Goal: Find specific fact: Find specific fact

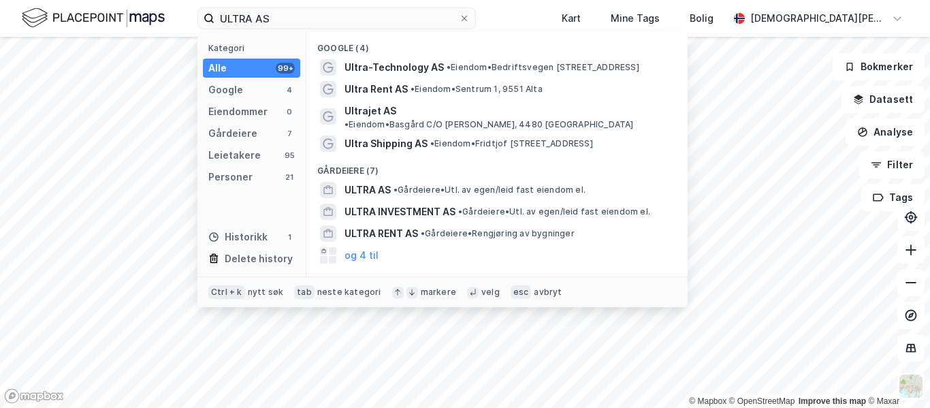
type input "ULTRA AS"
click at [257, 144] on div "Kategori Alle 99+ Google 4 Eiendommer 0 Gårdeiere 7 Leietakere 95 Personer 21 H…" at bounding box center [251, 154] width 109 height 244
click at [246, 144] on div "Kategori Alle 99+ Google 4 Eiendommer 0 Gårdeiere 7 Leietakere 95 Personer 21 H…" at bounding box center [251, 154] width 109 height 244
click at [269, 129] on div "Gårdeiere 7" at bounding box center [251, 133] width 97 height 19
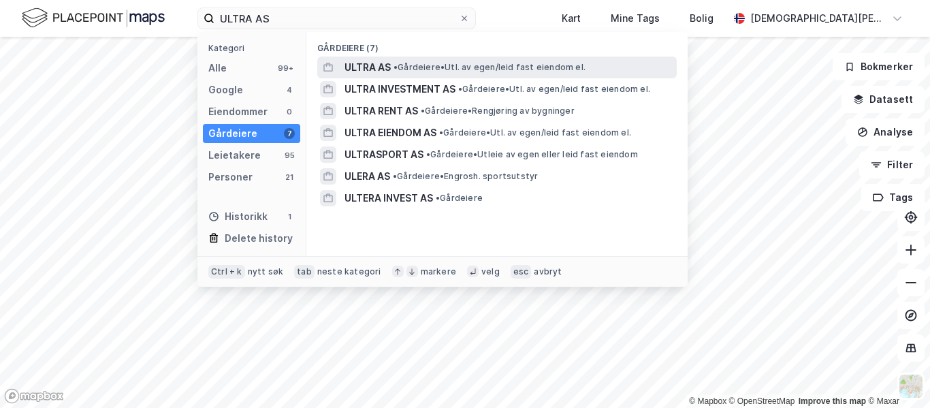
click at [500, 62] on span "• Gårdeiere • Utl. av egen/leid fast eiendom el." at bounding box center [489, 67] width 192 height 11
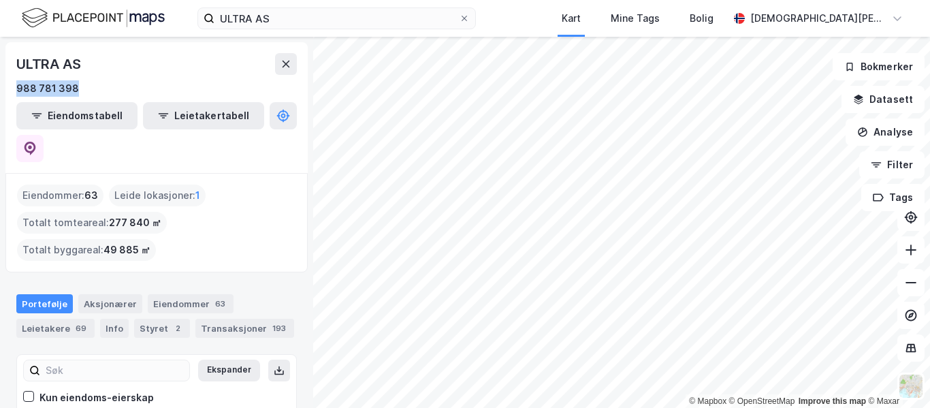
drag, startPoint x: 85, startPoint y: 87, endPoint x: 7, endPoint y: 87, distance: 77.6
click at [7, 87] on div "ULTRA AS 988 781 398 Eiendomstabell Leietakertabell" at bounding box center [156, 107] width 302 height 131
copy div "988 781 398"
